Goal: Task Accomplishment & Management: Manage account settings

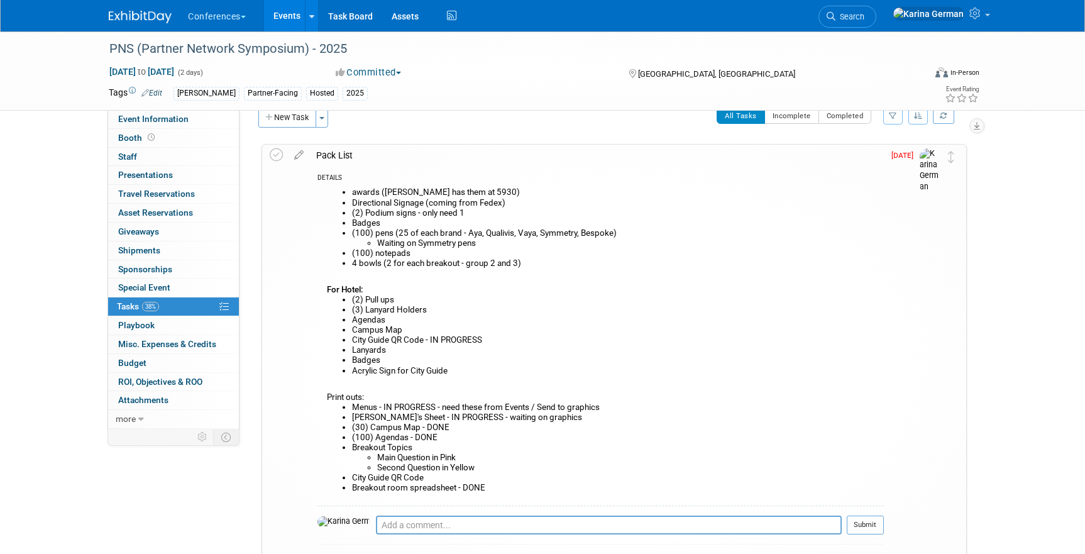
scroll to position [28, 0]
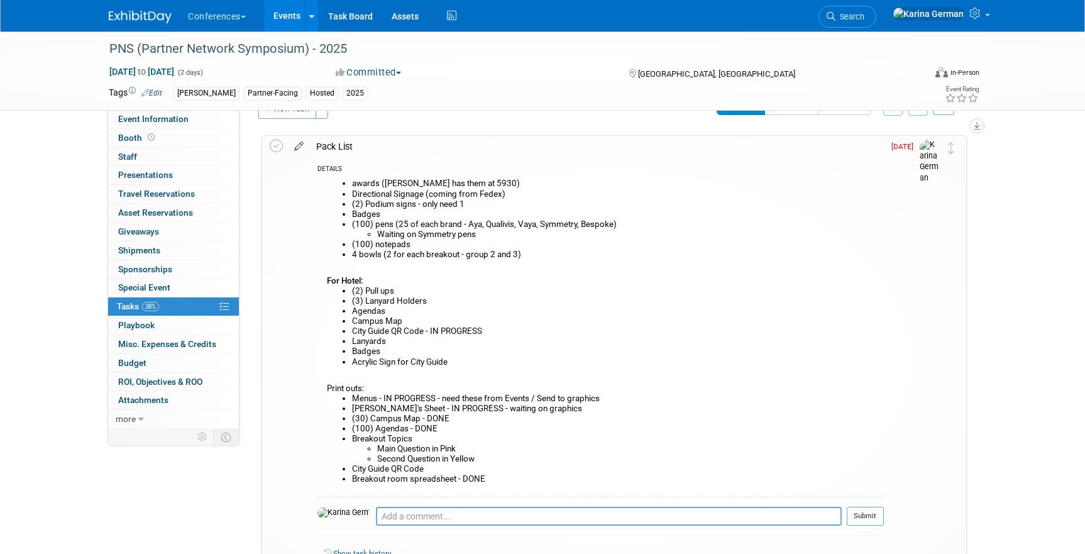
click at [298, 142] on icon at bounding box center [299, 144] width 22 height 16
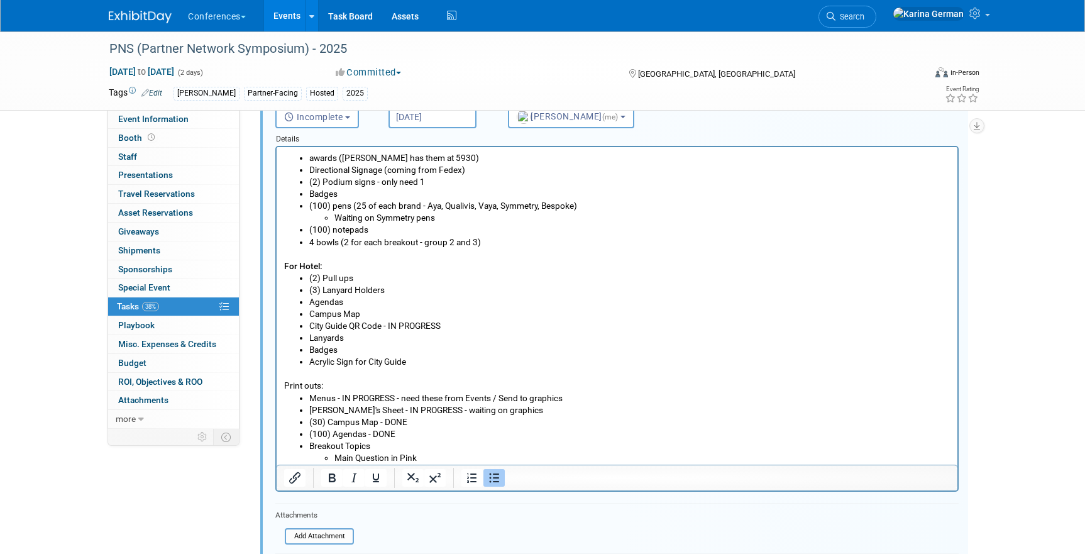
scroll to position [35, 0]
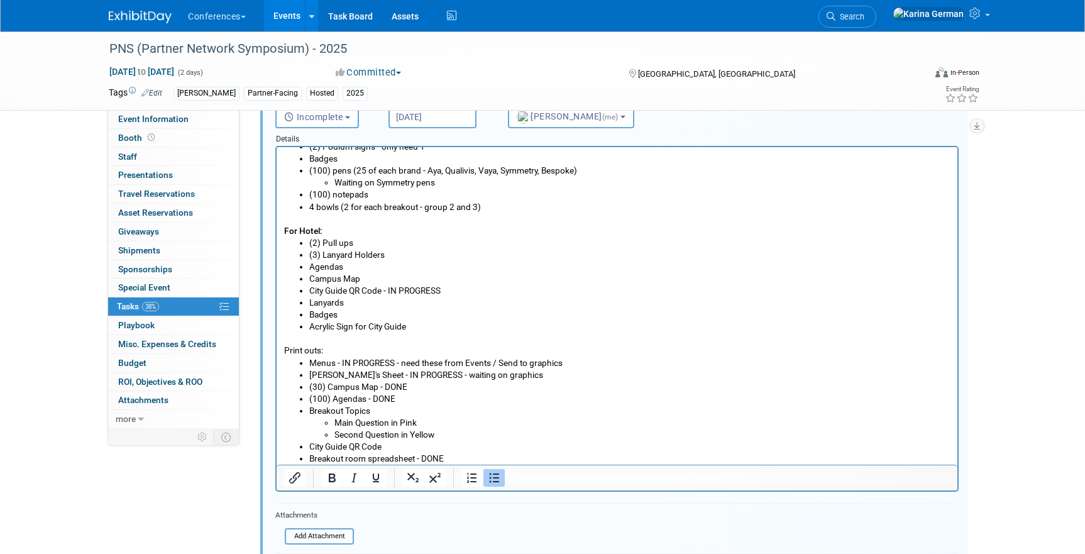
click at [488, 209] on li "4 bowls (2 for each breakout - group 2 and 3)" at bounding box center [629, 207] width 641 height 12
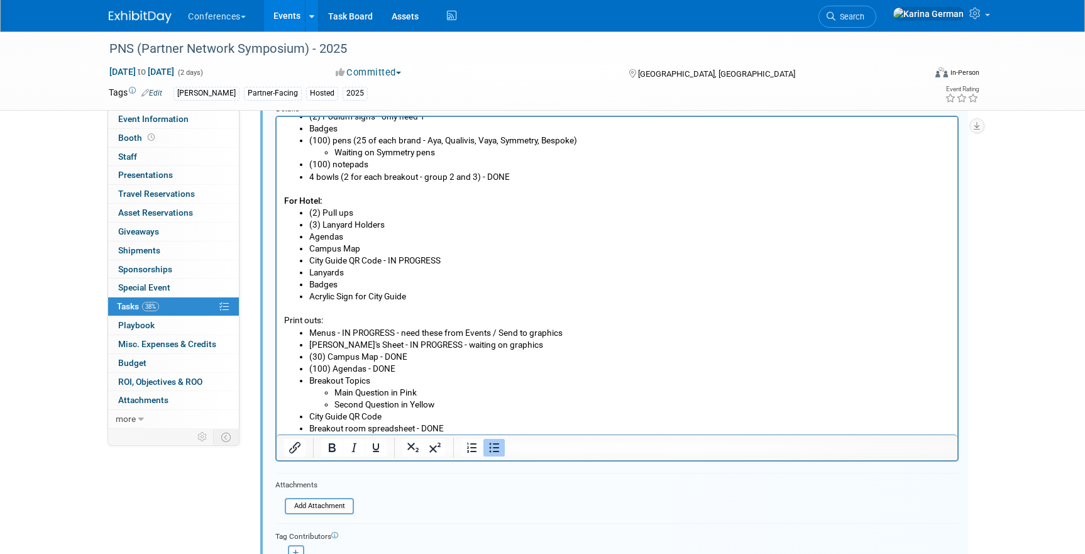
scroll to position [148, 0]
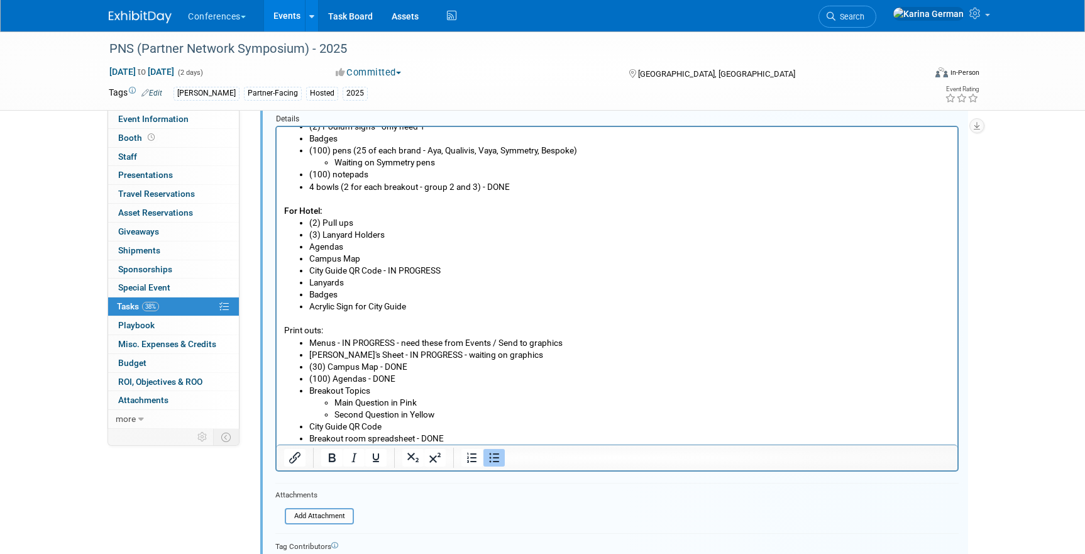
click at [360, 280] on li "Lanyards" at bounding box center [629, 282] width 641 height 12
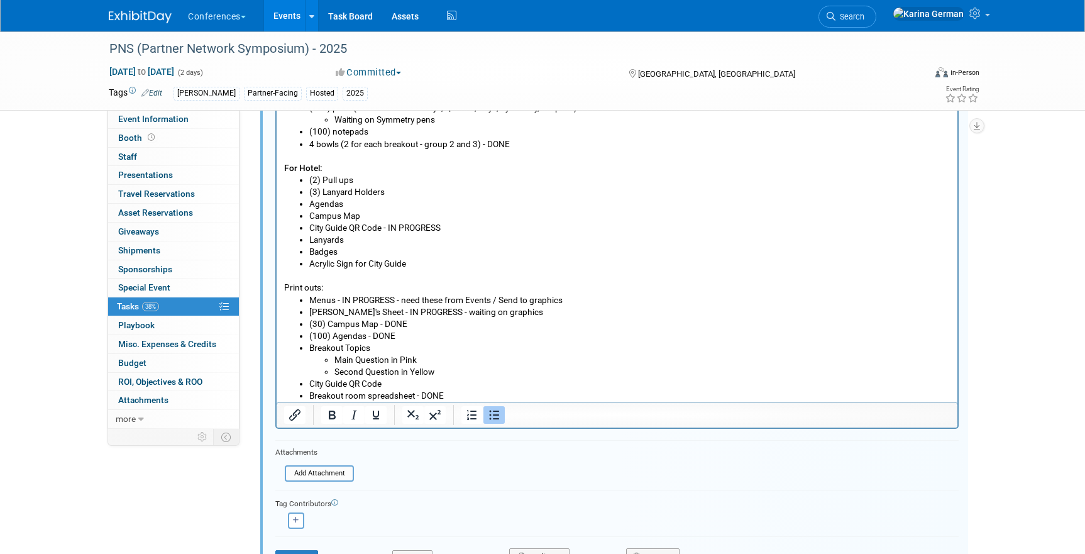
click at [389, 349] on li "Breakout Topics Main Question in Pink Second Question in Yellow" at bounding box center [629, 360] width 641 height 36
click at [380, 343] on li "Breakout Topics Main Question in Pink Second Question in Yellow" at bounding box center [629, 360] width 641 height 36
click at [369, 344] on li "Breakout Topics Main Question in Pink Second Question in Yellow" at bounding box center [629, 360] width 641 height 36
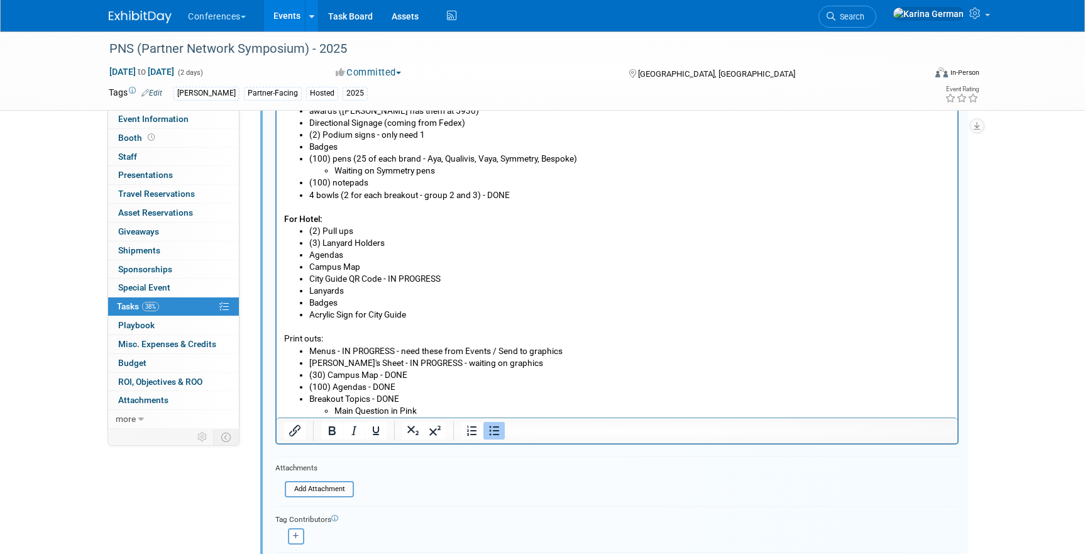
scroll to position [174, 0]
click at [382, 268] on li "Campus Map" at bounding box center [629, 267] width 641 height 12
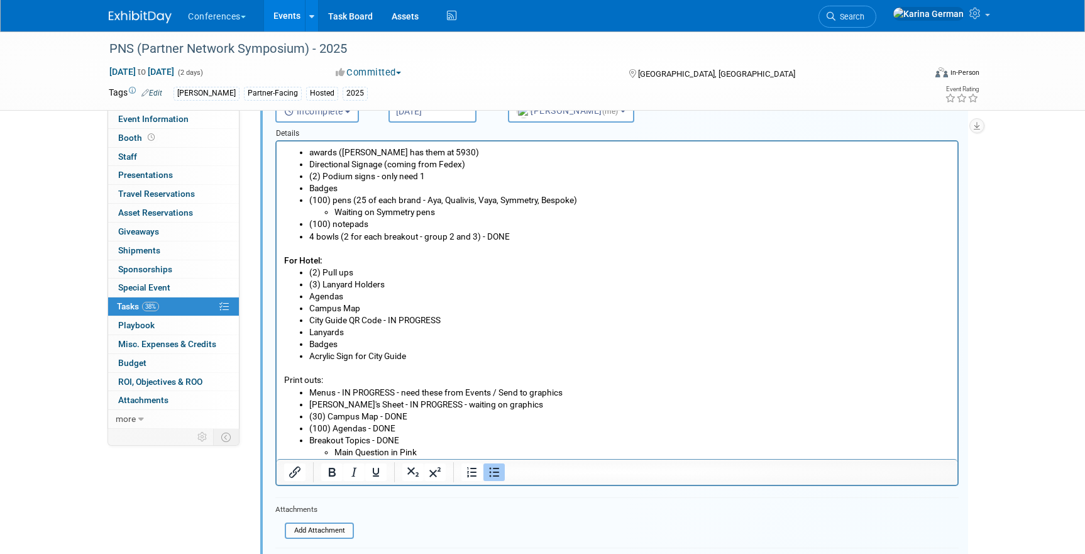
scroll to position [125, 0]
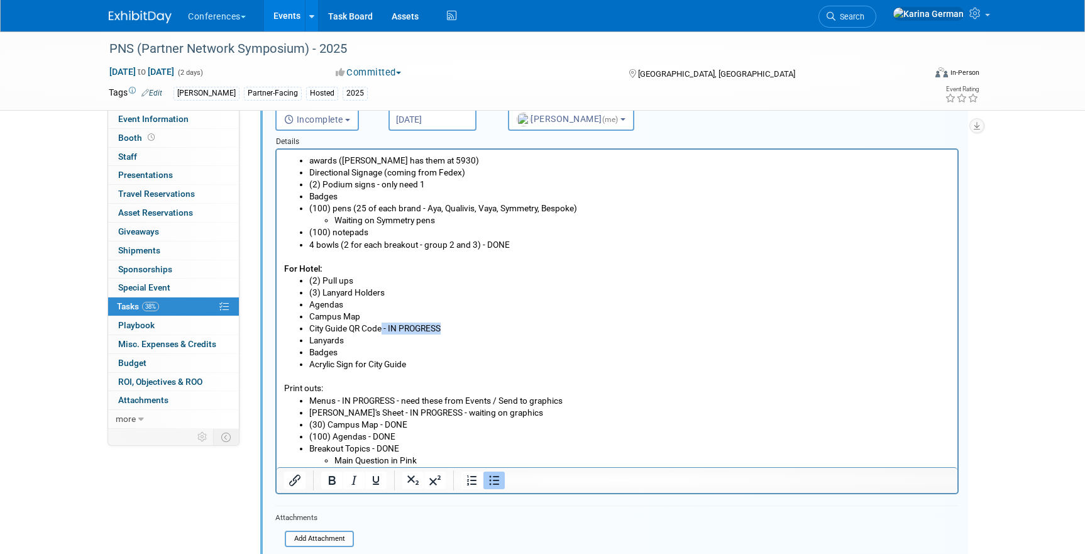
drag, startPoint x: 449, startPoint y: 331, endPoint x: 383, endPoint y: 329, distance: 66.0
click at [383, 329] on li "City Guide QR Code - IN PROGRESS" at bounding box center [629, 328] width 641 height 12
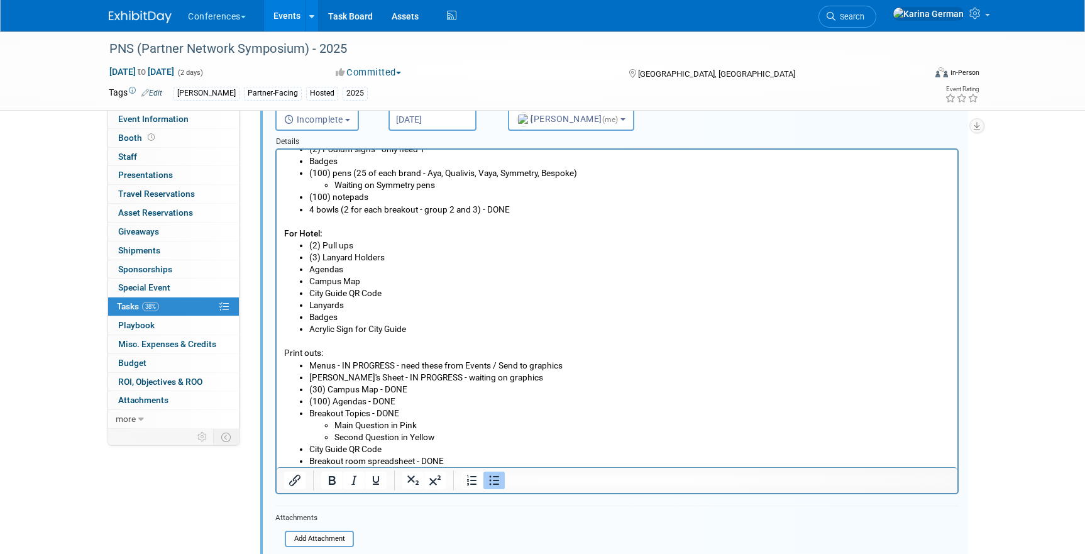
scroll to position [151, 0]
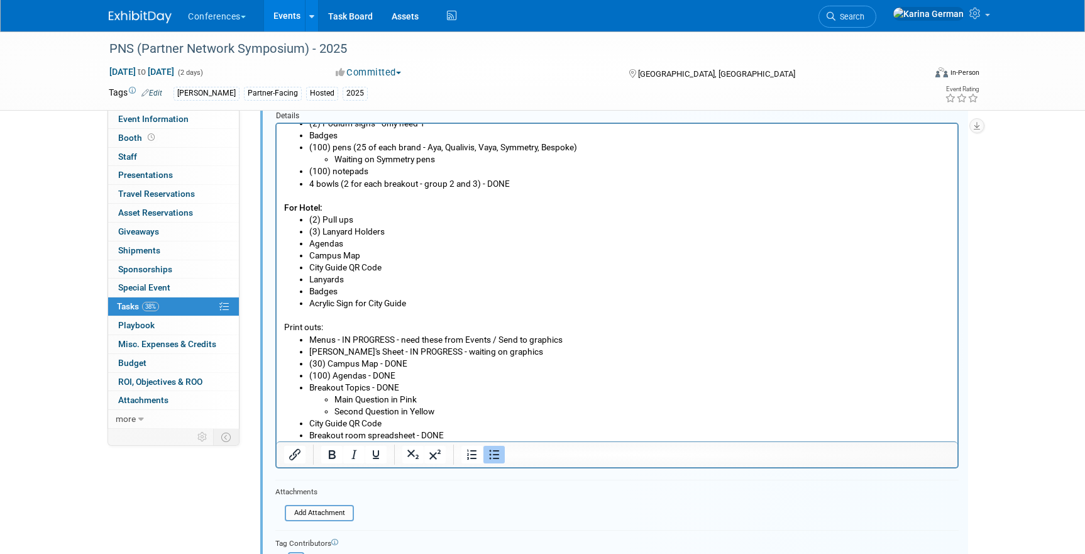
click at [386, 422] on li "City Guide QR Code" at bounding box center [629, 423] width 641 height 12
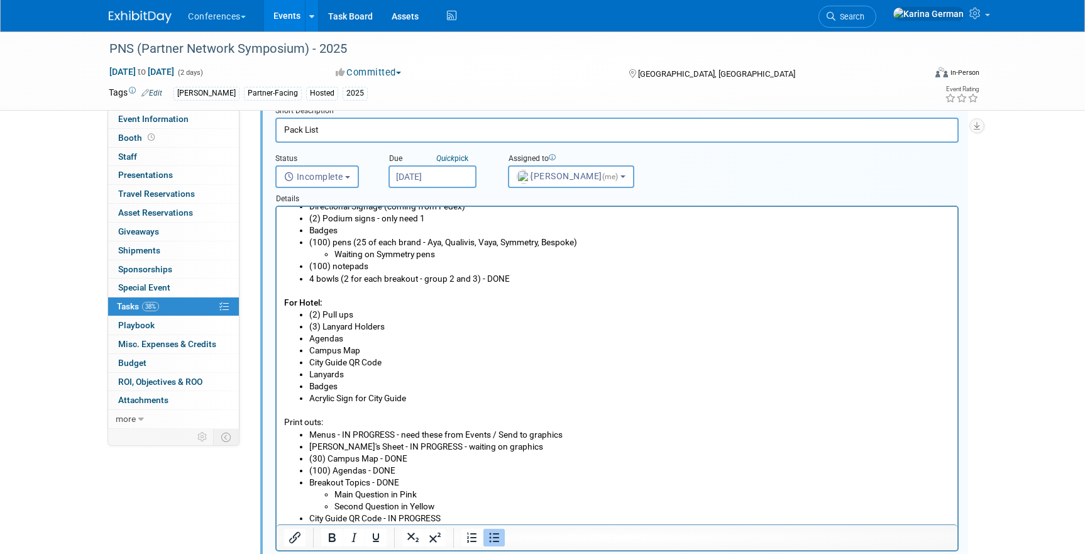
scroll to position [35, 0]
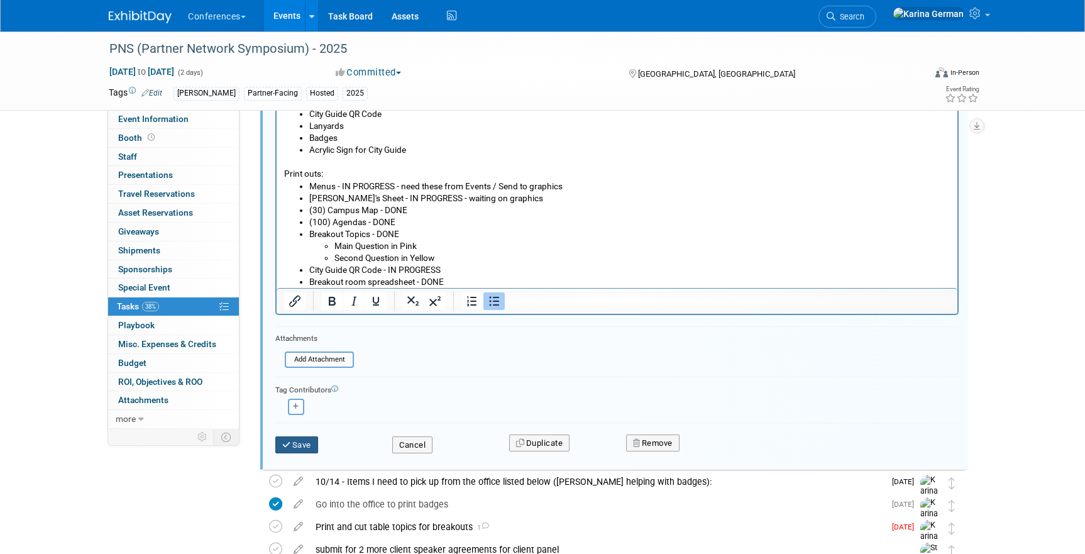
click at [309, 446] on button "Save" at bounding box center [296, 445] width 43 height 18
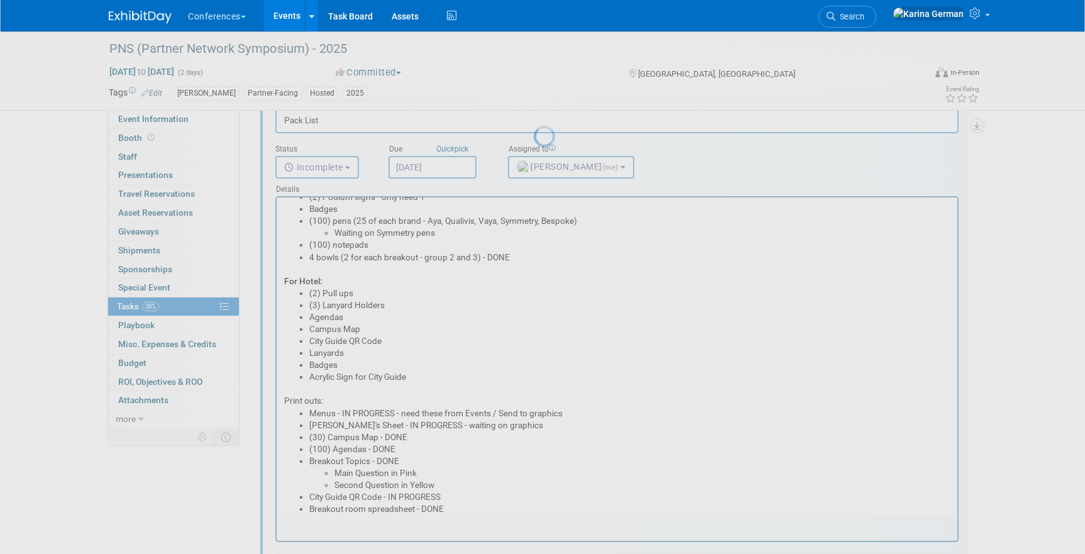
scroll to position [0, 0]
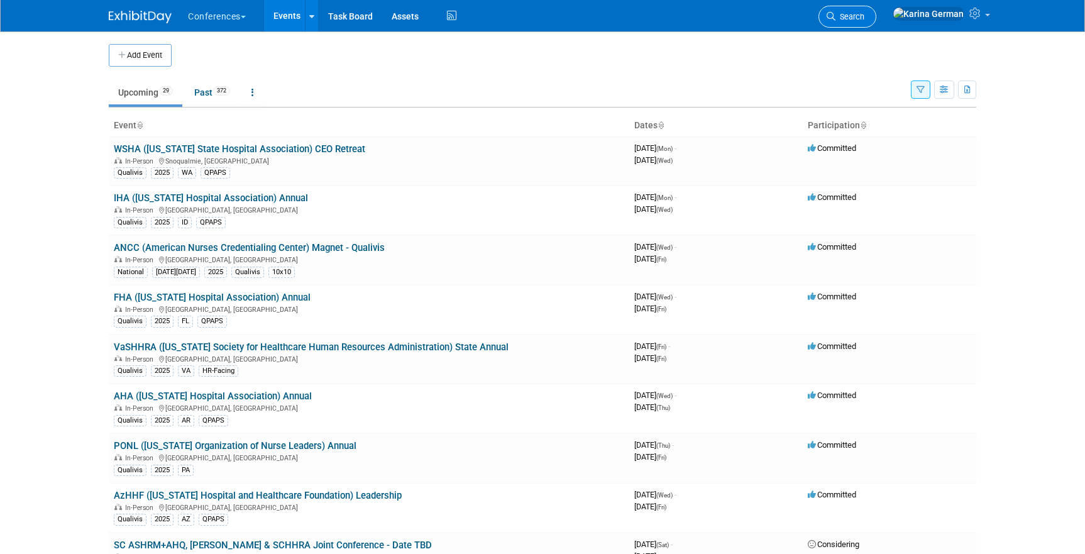
click at [876, 24] on link "Search" at bounding box center [847, 17] width 58 height 22
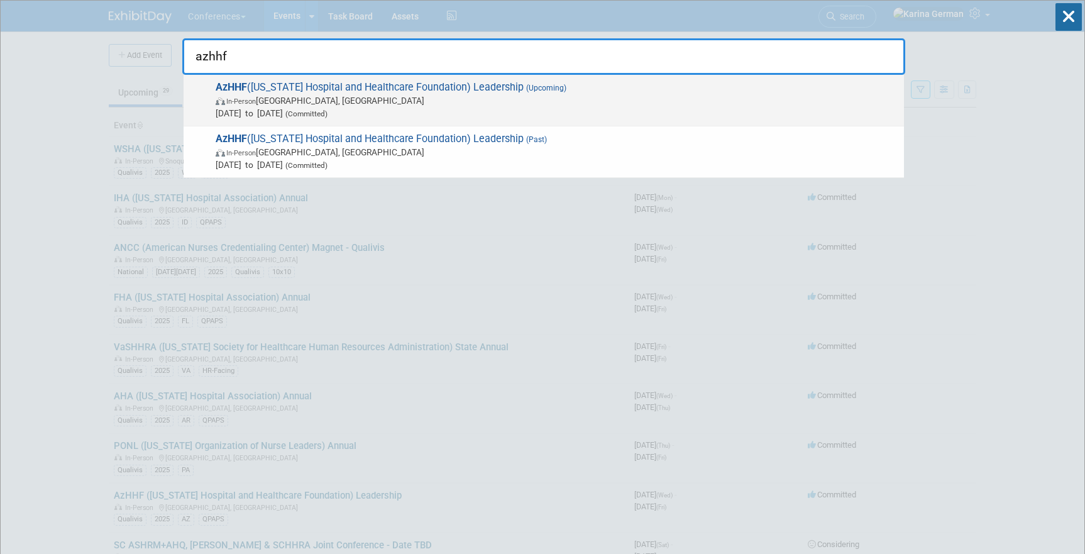
type input "azhhf"
click at [544, 97] on span "In-Person [GEOGRAPHIC_DATA], [GEOGRAPHIC_DATA]" at bounding box center [557, 100] width 682 height 13
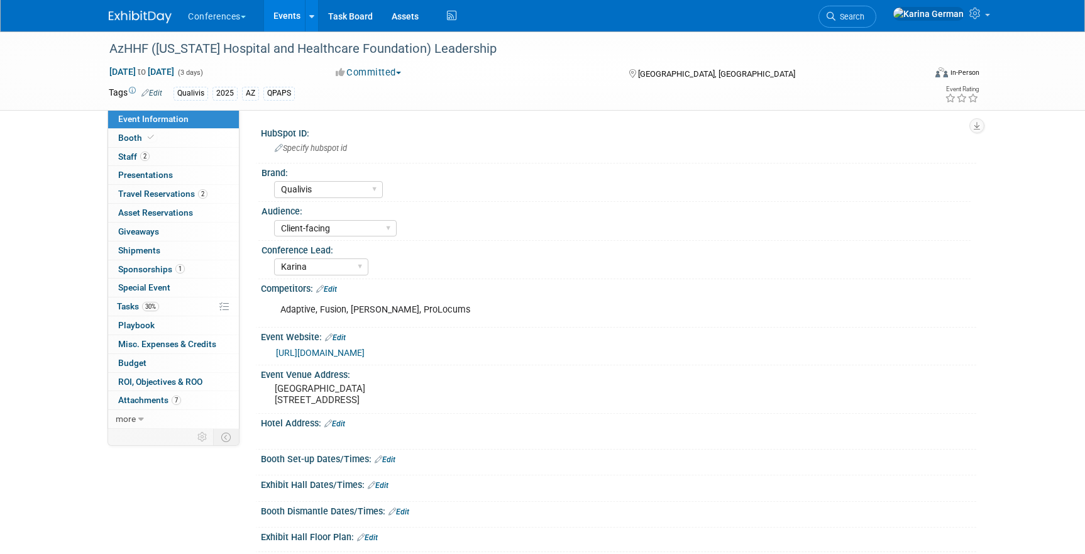
select select "Qualivis"
select select "Client-facing"
select select "Karina"
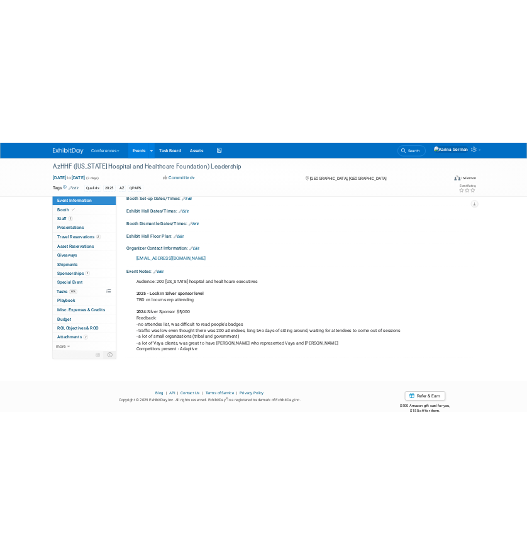
scroll to position [332, 0]
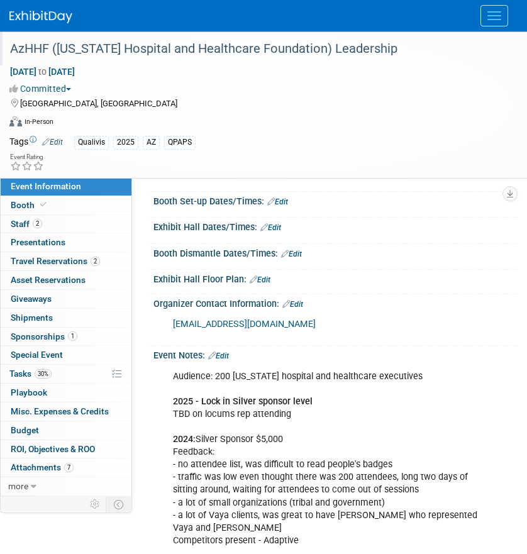
click at [273, 40] on div "AzHHF ([US_STATE] Hospital and Healthcare Foundation) Leadership" at bounding box center [254, 49] width 496 height 23
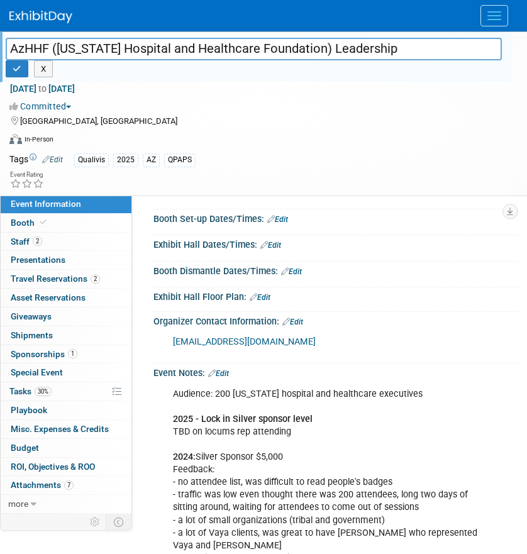
click at [273, 40] on input "AzHHF ([US_STATE] Hospital and Healthcare Foundation) Leadership" at bounding box center [254, 49] width 496 height 22
